Goal: Navigation & Orientation: Find specific page/section

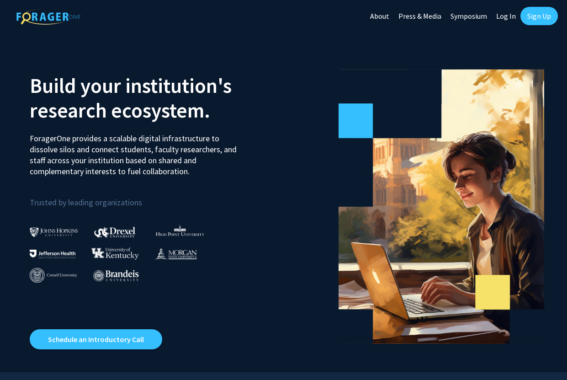
click at [383, 17] on link "About" at bounding box center [380, 16] width 28 height 32
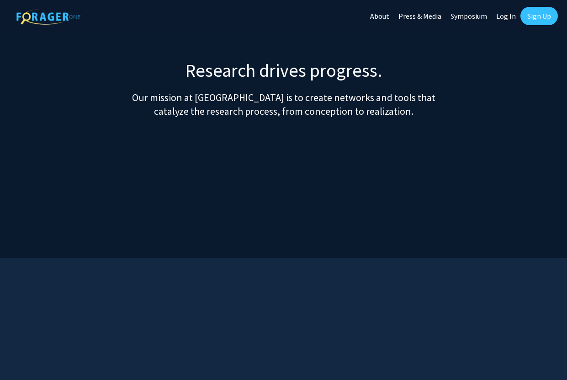
click at [238, 132] on section "Research drives progress. Our mission at [GEOGRAPHIC_DATA] is to create network…" at bounding box center [283, 158] width 567 height 198
click at [56, 20] on img at bounding box center [48, 17] width 64 height 16
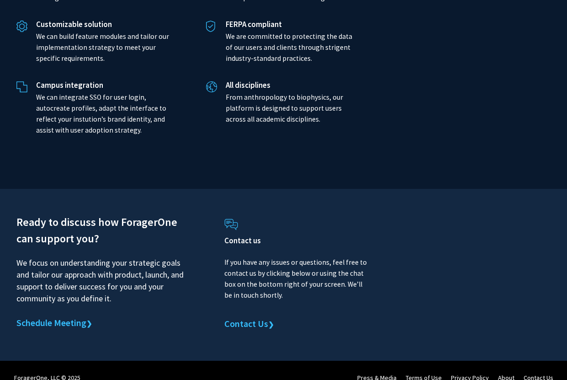
scroll to position [2107, 0]
